Goal: Task Accomplishment & Management: Use online tool/utility

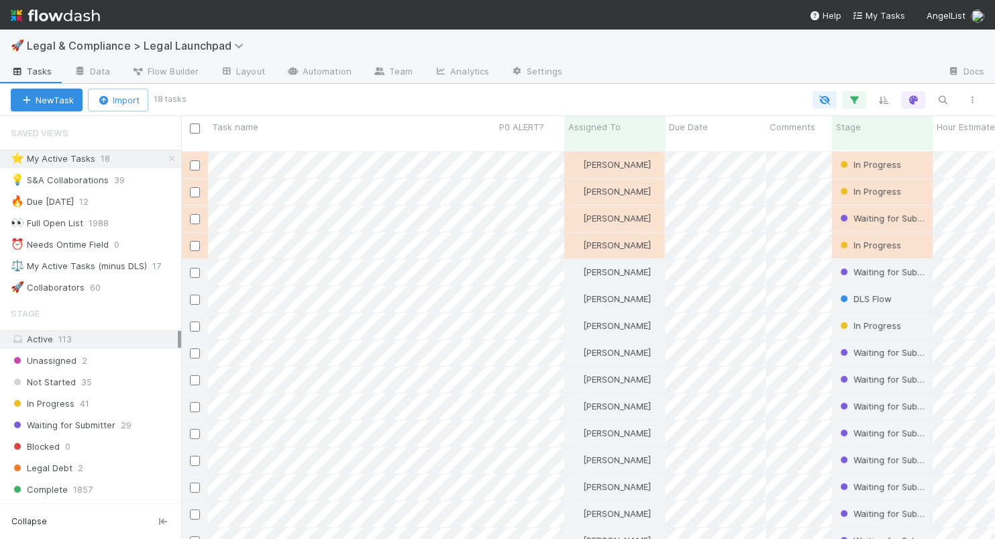
scroll to position [399, 813]
click at [81, 14] on img at bounding box center [55, 15] width 89 height 23
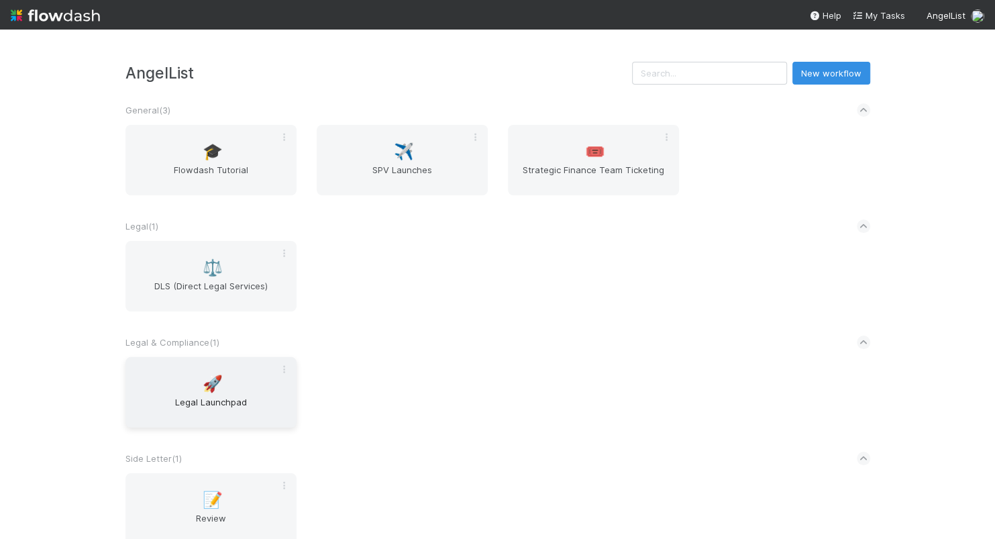
click at [203, 415] on span "Legal Launchpad" at bounding box center [211, 408] width 160 height 27
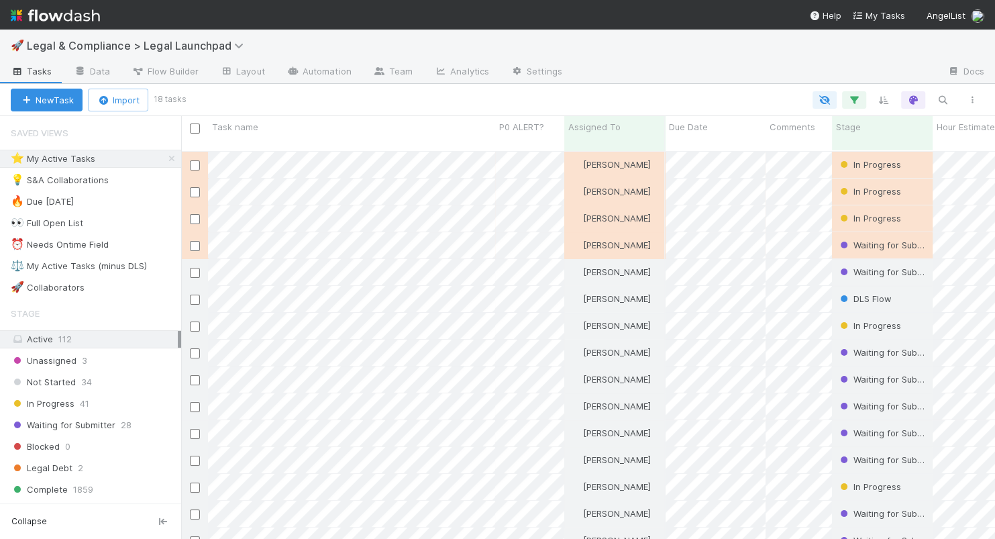
scroll to position [399, 813]
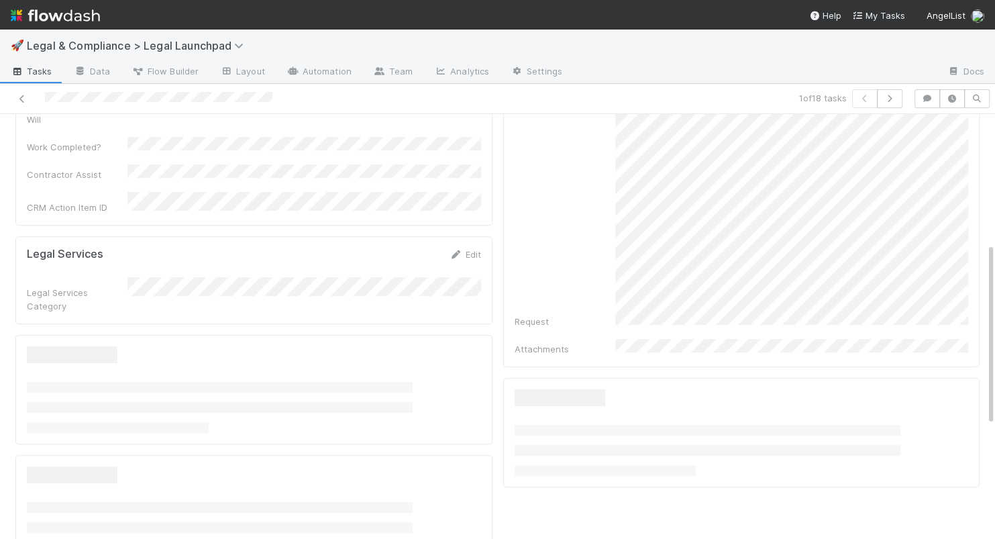
scroll to position [564, 0]
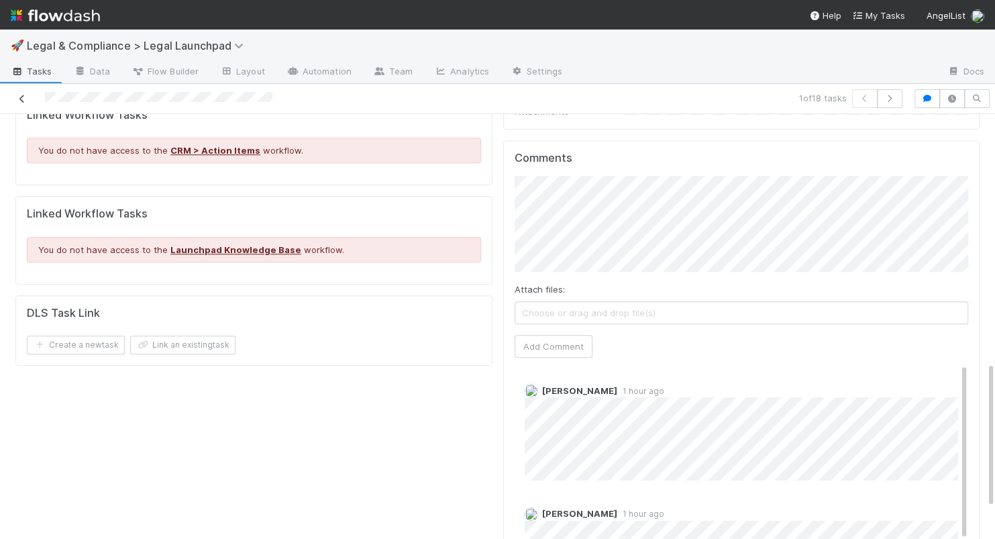
click at [22, 96] on icon at bounding box center [21, 99] width 13 height 9
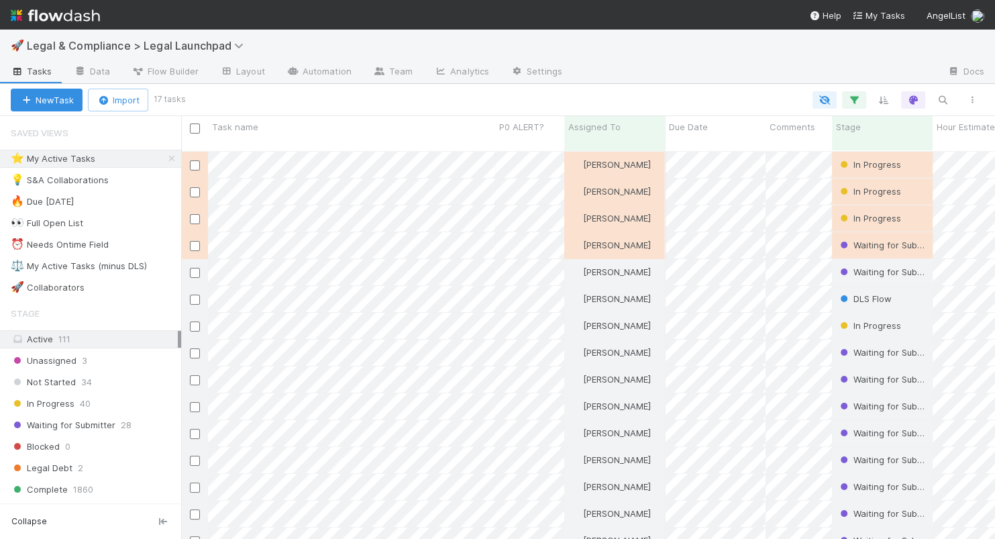
scroll to position [399, 813]
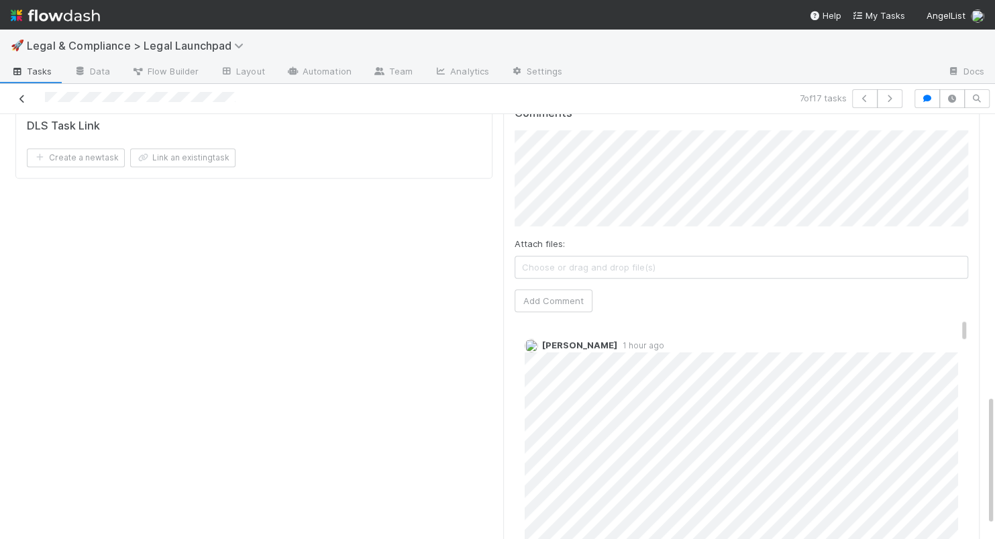
click at [23, 97] on icon at bounding box center [21, 99] width 13 height 9
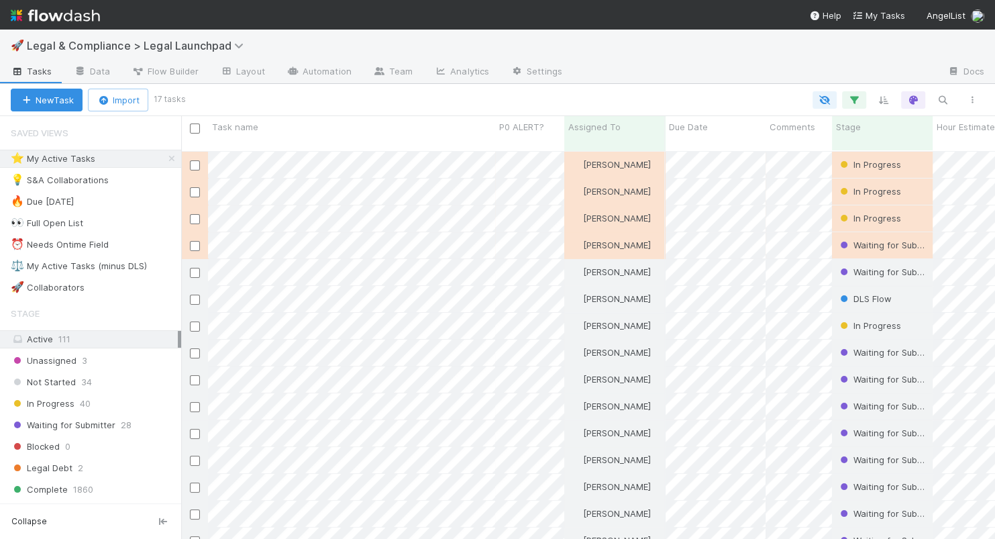
scroll to position [399, 813]
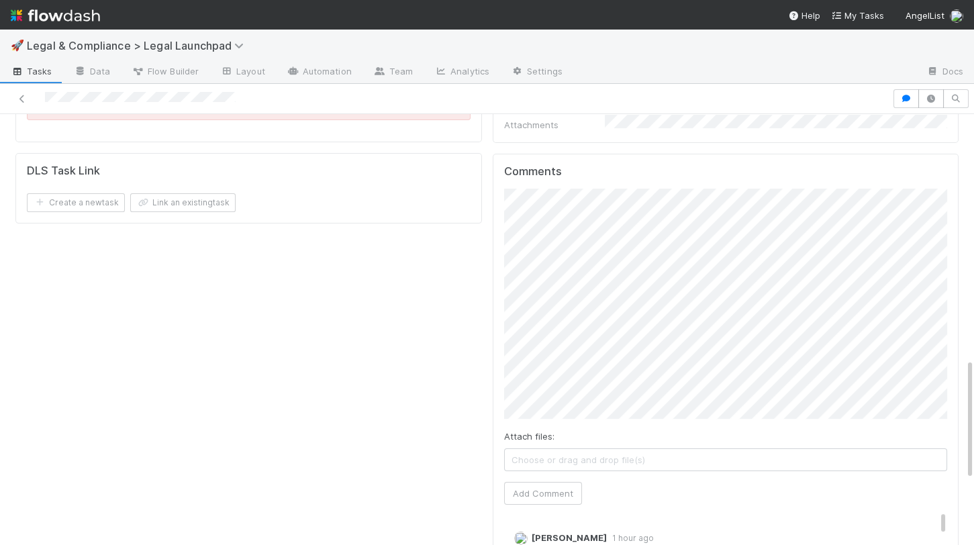
scroll to position [865, 0]
click at [491, 369] on button "Add Comment" at bounding box center [543, 492] width 78 height 23
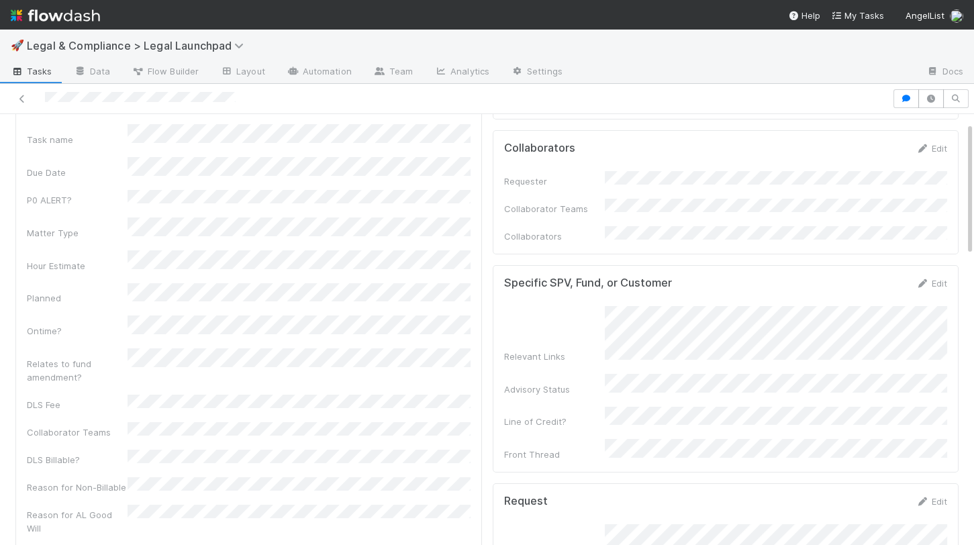
scroll to position [0, 0]
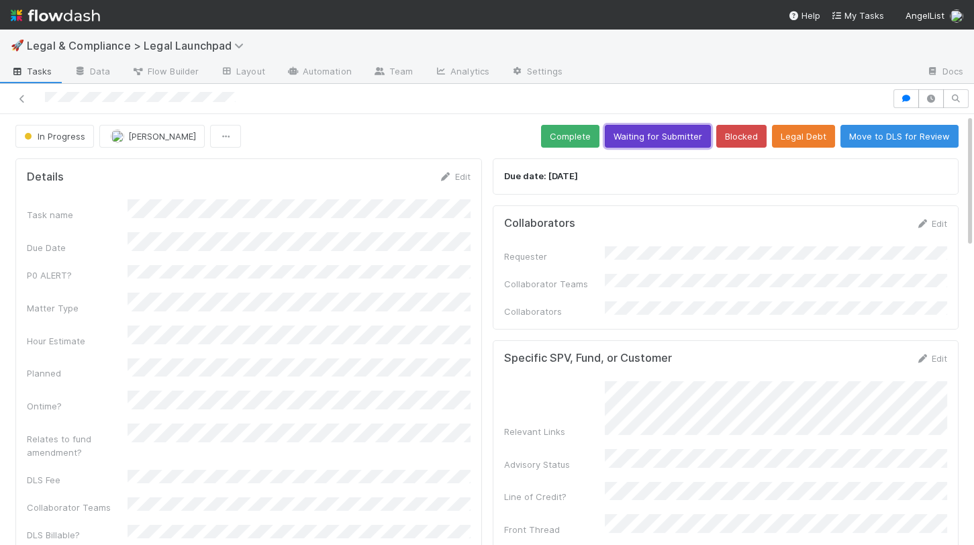
click at [491, 139] on button "Waiting for Submitter" at bounding box center [658, 136] width 106 height 23
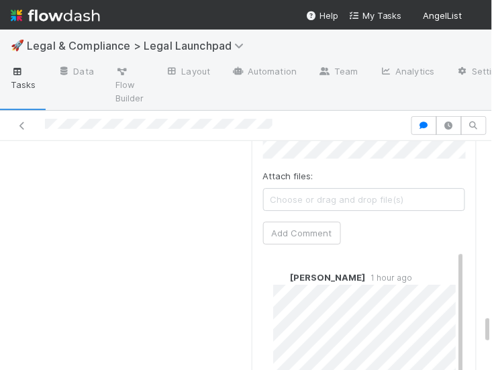
scroll to position [1484, 0]
